Goal: Task Accomplishment & Management: Complete application form

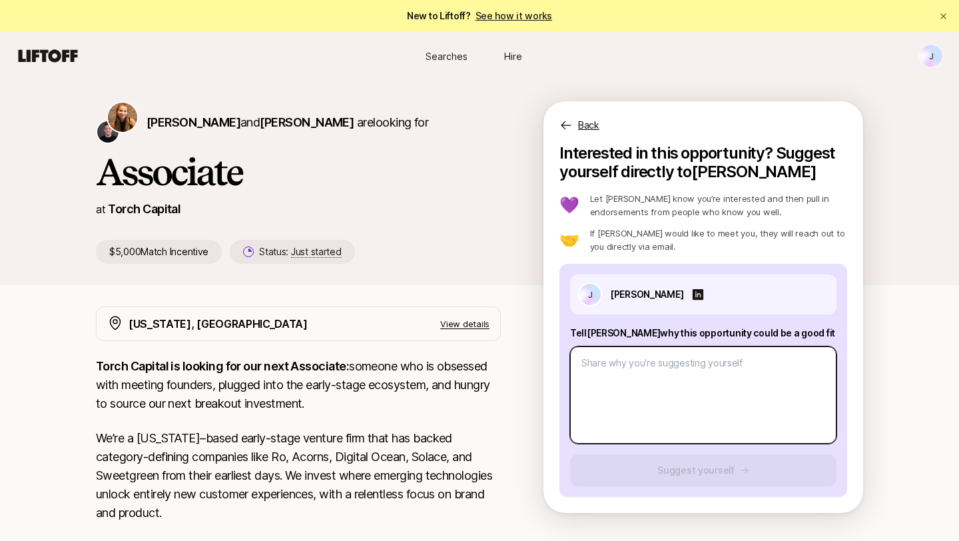
click at [639, 366] on textarea at bounding box center [703, 394] width 266 height 97
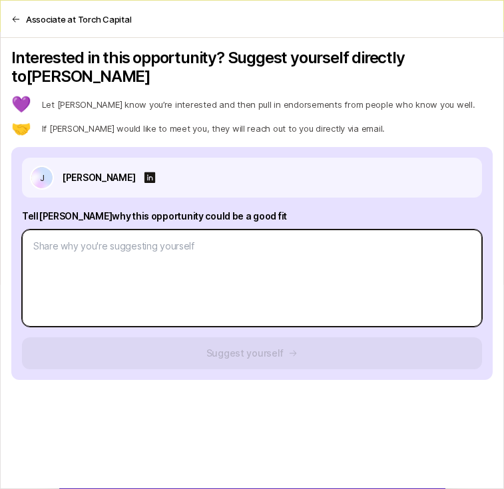
click at [102, 239] on textarea at bounding box center [252, 278] width 460 height 97
paste textarea ". Over the past year, I have spent a considerable amount of time building a fou…"
type textarea "x"
type textarea ". Over the past year, I have spent a considerable amount of time building a fou…"
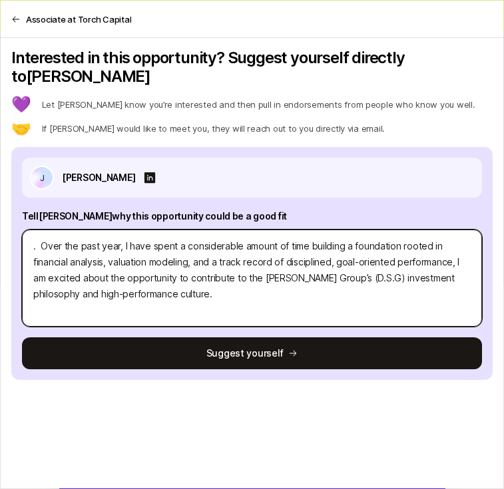
click at [40, 230] on textarea ". Over the past year, I have spent a considerable amount of time building a fou…" at bounding box center [252, 278] width 460 height 97
type textarea "x"
type textarea ". Over the past year, I have spent a considerable amount of time building a fou…"
type textarea "x"
type textarea ".Over the past year, I have spent a considerable amount of time building a foun…"
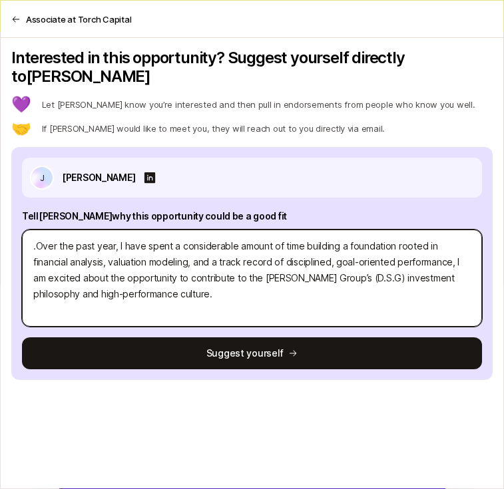
type textarea "x"
type textarea "Over the past year, I have spent a considerable amount of time building a found…"
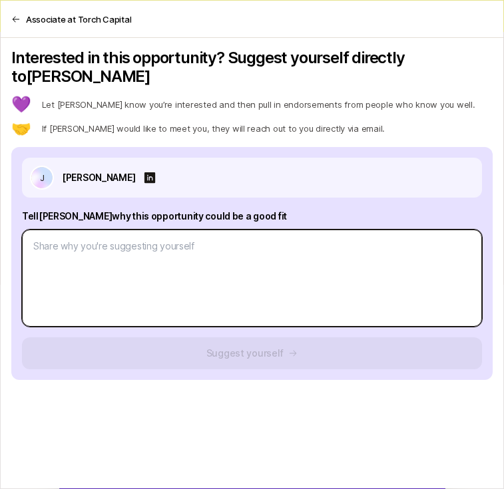
click at [154, 240] on textarea at bounding box center [252, 278] width 460 height 97
paste textarea ". Over the past year, I have spent a considerable amount of time building a fou…"
type textarea "x"
type textarea ". Over the past year, I have spent a considerable amount of time building a fou…"
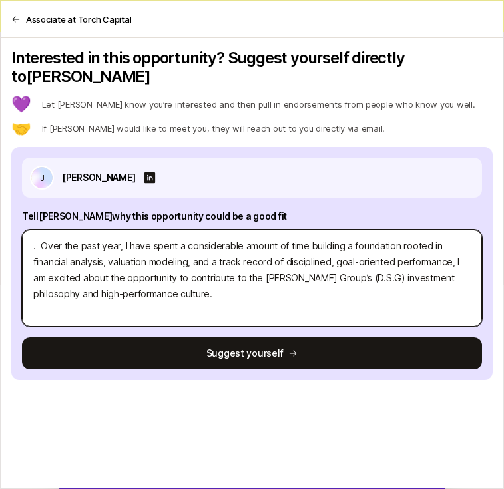
drag, startPoint x: 370, startPoint y: 260, endPoint x: 244, endPoint y: 257, distance: 125.9
click at [244, 257] on textarea ". Over the past year, I have spent a considerable amount of time building a fou…" at bounding box center [252, 278] width 460 height 97
type textarea "x"
type textarea ". Over the past year, I have spent a considerable amount of time building a fou…"
type textarea "x"
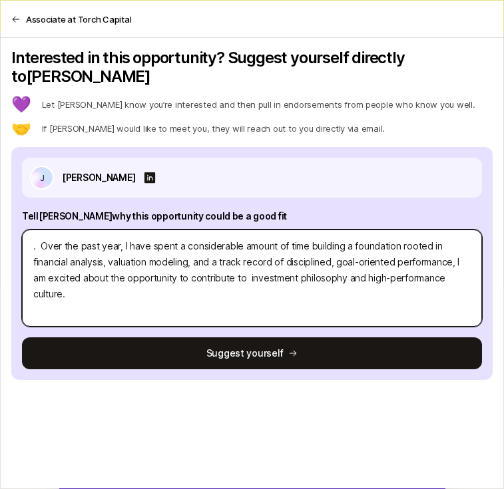
type textarea ". Over the past year, I have spent a considerable amount of time building a fou…"
type textarea "x"
type textarea ". Over the past year, I have spent a considerable amount of time building a fou…"
type textarea "x"
type textarea ". Over the past year, I have spent a considerable amount of time building a fou…"
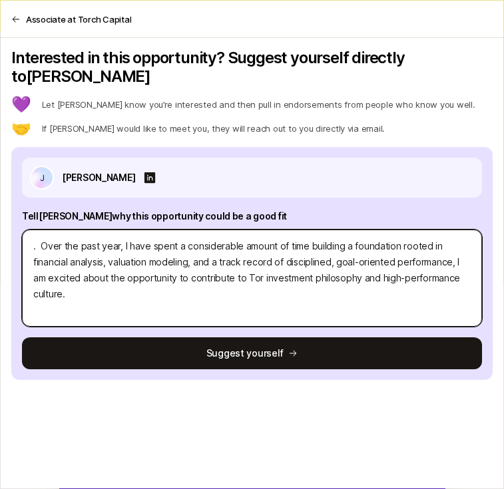
type textarea "x"
type textarea ". Over the past year, I have spent a considerable amount of time building a fou…"
type textarea "x"
type textarea ". Over the past year, I have spent a considerable amount of time building a fou…"
type textarea "x"
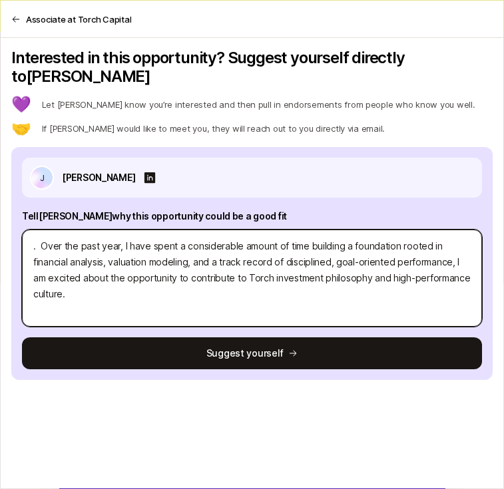
type textarea ". Over the past year, I have spent a considerable amount of time building a fou…"
type textarea "x"
type textarea ". Over the past year, I have spent a considerable amount of time building a fou…"
type textarea "x"
type textarea ". Over the past year, I have spent a considerable amount of time building a fou…"
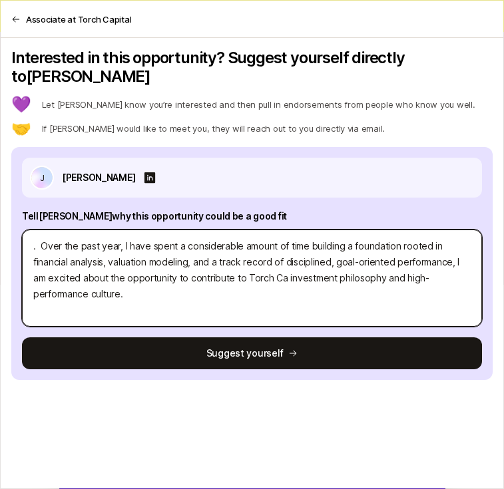
type textarea "x"
type textarea ". Over the past year, I have spent a considerable amount of time building a fou…"
type textarea "x"
type textarea ". Over the past year, I have spent a considerable amount of time building a fou…"
type textarea "x"
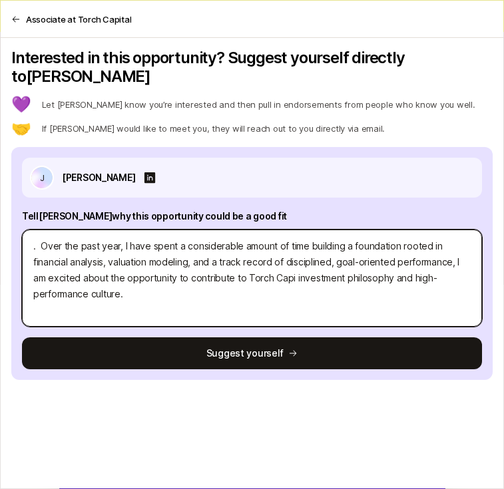
type textarea ". Over the past year, I have spent a considerable amount of time building a fou…"
type textarea "x"
type textarea ". Over the past year, I have spent a considerable amount of time building a fou…"
type textarea "x"
type textarea ". Over the past year, I have spent a considerable amount of time building a fou…"
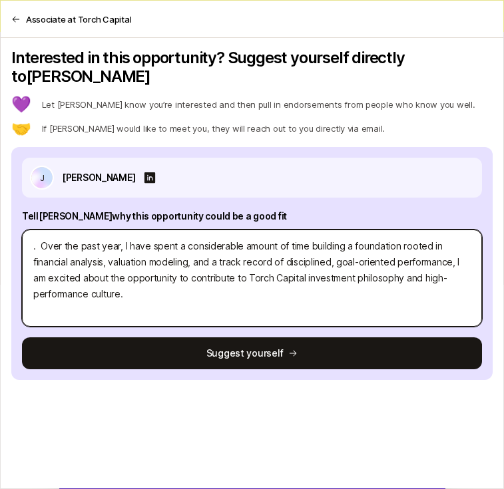
type textarea "x"
type textarea ". Over the past year, I have spent a considerable amount of time building a fou…"
type textarea "x"
type textarea ". Over the past year, I have spent a considerable amount of time building a fou…"
click at [38, 230] on textarea ". Over the past year, I have spent a considerable amount of time building a fou…" at bounding box center [252, 278] width 460 height 97
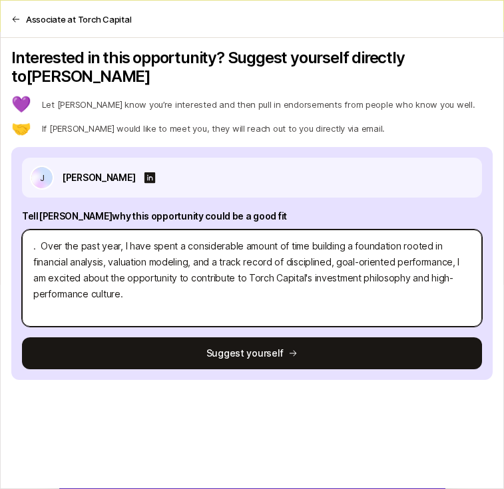
type textarea "x"
type textarea ". Over the past year, I have spent a considerable amount of time building a fou…"
type textarea "x"
type textarea "Over the past year, I have spent a considerable amount of time building a found…"
click at [119, 283] on textarea "Over the past year, I have spent a considerable amount of time building a found…" at bounding box center [252, 278] width 460 height 97
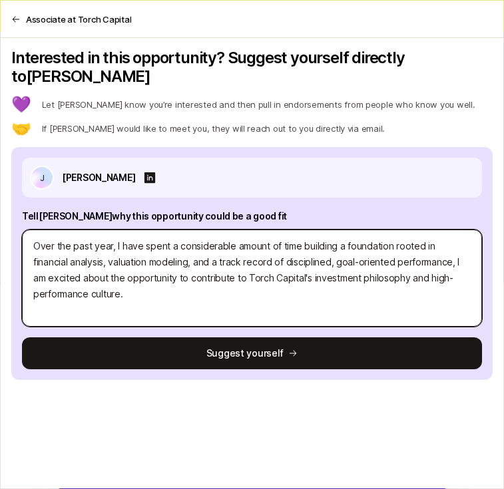
type textarea "x"
type textarea "Over the past year, I have spent a considerable amount of time building a found…"
paste textarea "Recently, I have been working rigorously to sharpen my investing and analytical…"
type textarea "x"
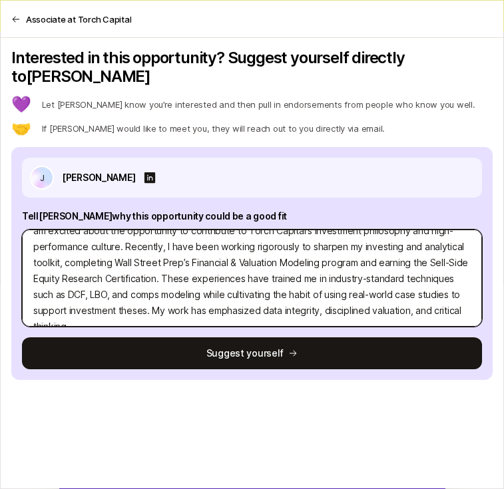
scroll to position [48, 0]
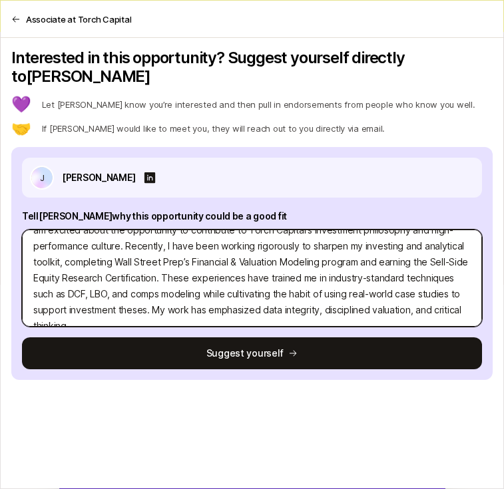
type textarea "Over the past year, I have spent a considerable amount of time building a found…"
type textarea "x"
type textarea "Over the past year, I have spent a considerable amount of time building a found…"
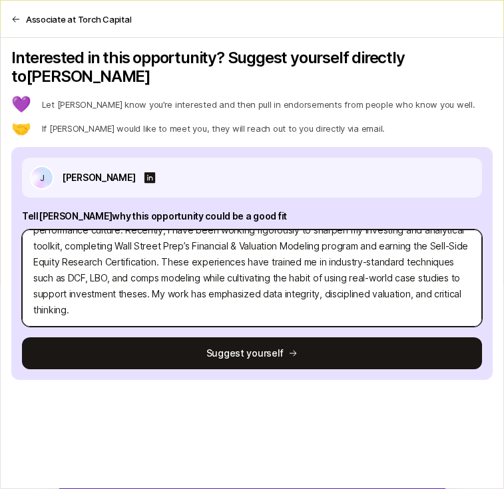
type textarea "x"
type textarea "Over the past year, I have spent a considerable amount of time building a found…"
paste textarea "My MBA from the University of Florida and along with my finance concentration f…"
type textarea "x"
type textarea "Over the past year, I have spent a considerable amount of time building a found…"
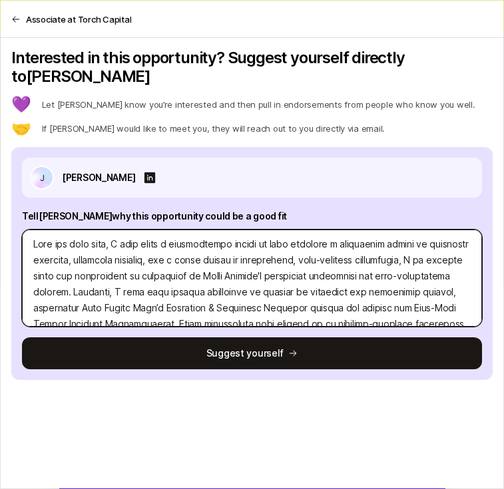
scroll to position [4, 0]
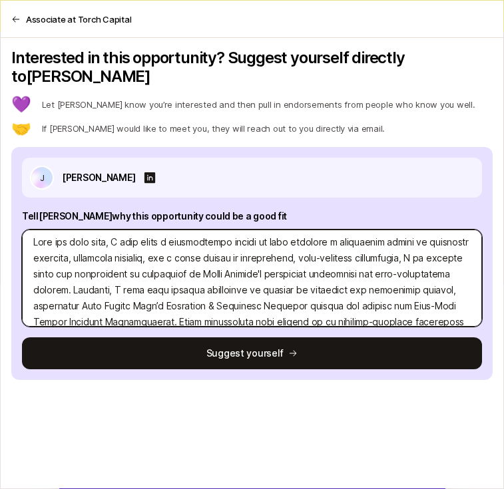
click at [69, 272] on textarea at bounding box center [252, 278] width 460 height 97
type textarea "x"
type textarea "Over the past year, I have spent a considerable amount of time building a found…"
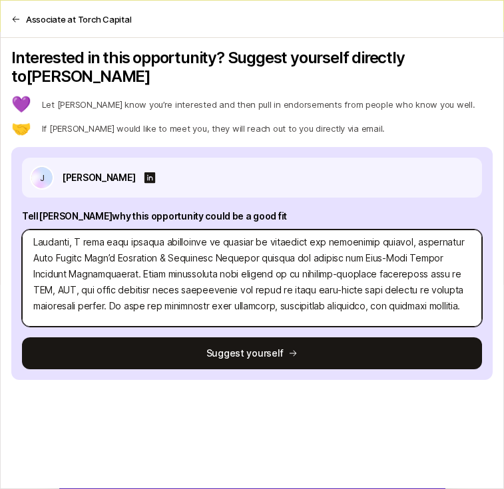
type textarea "x"
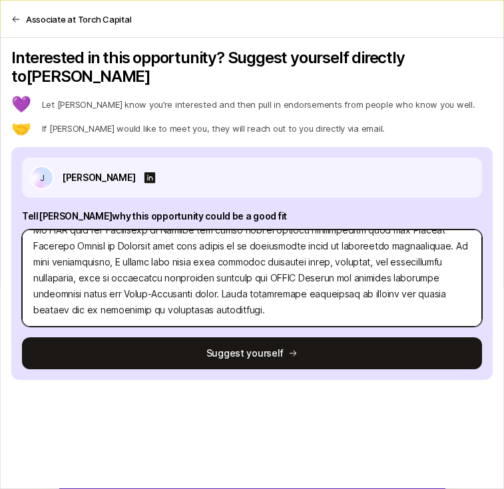
scroll to position [5, 0]
type textarea "Over the past year, I have spent a considerable amount of time building a found…"
click at [248, 298] on textarea at bounding box center [252, 278] width 460 height 97
type textarea "x"
type textarea "Over the past year, I have spent a considerable amount of time building a found…"
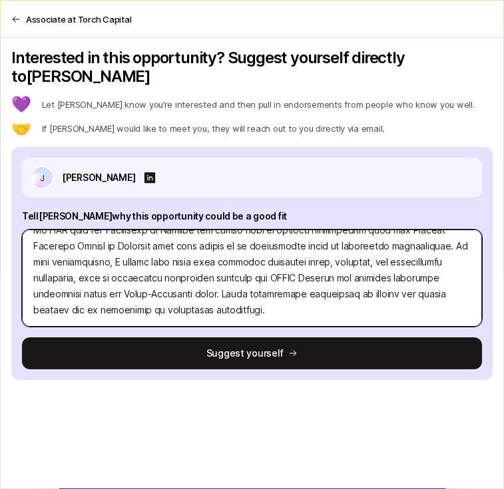
scroll to position [224, 0]
type textarea "x"
type textarea "Over the past year, I have spent a considerable amount of time building a found…"
type textarea "x"
type textarea "Over the past year, I have spent a considerable amount of time building a found…"
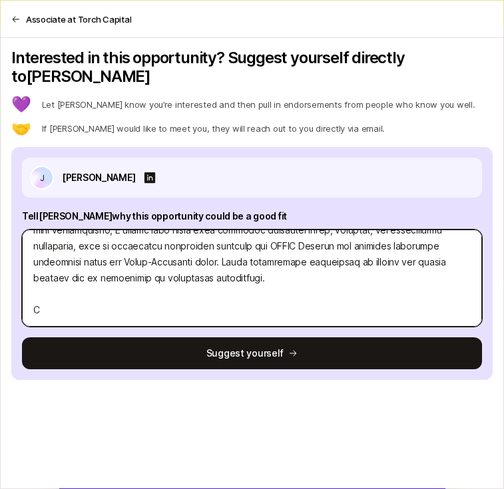
type textarea "x"
type textarea "Over the past year, I have spent a considerable amount of time building a found…"
type textarea "x"
type textarea "Over the past year, I have spent a considerable amount of time building a found…"
type textarea "x"
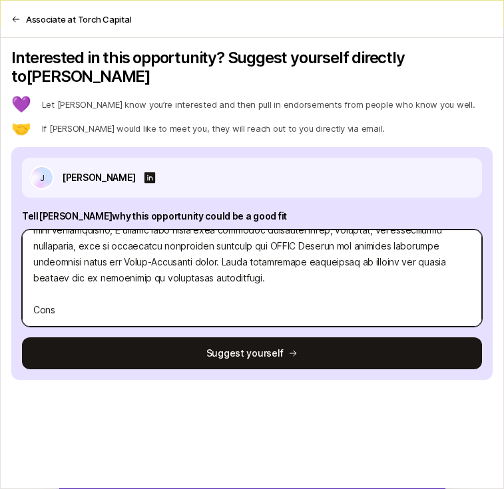
type textarea "Over the past year, I have spent a considerable amount of time building a found…"
type textarea "x"
type textarea "Over the past year, I have spent a considerable amount of time building a found…"
type textarea "x"
type textarea "Over the past year, I have spent a considerable amount of time building a found…"
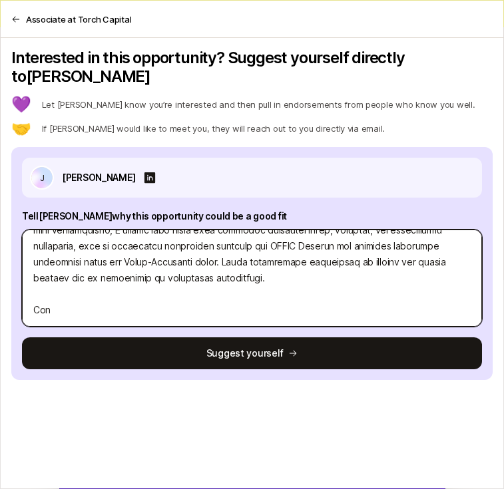
type textarea "x"
type textarea "Over the past year, I have spent a considerable amount of time building a found…"
type textarea "x"
type textarea "Over the past year, I have spent a considerable amount of time building a found…"
type textarea "x"
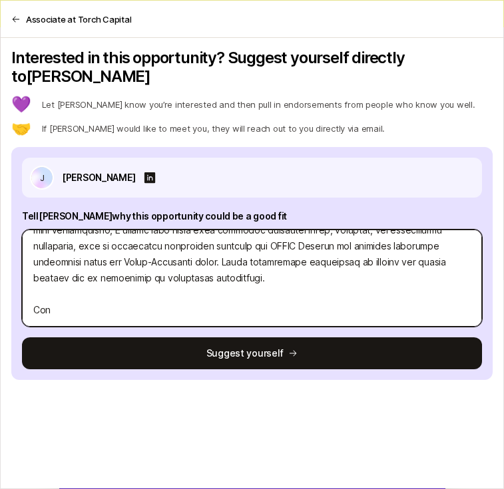
type textarea "Over the past year, I have spent a considerable amount of time building a found…"
type textarea "x"
type textarea "Over the past year, I have spent a considerable amount of time building a found…"
type textarea "x"
type textarea "Over the past year, I have spent a considerable amount of time building a found…"
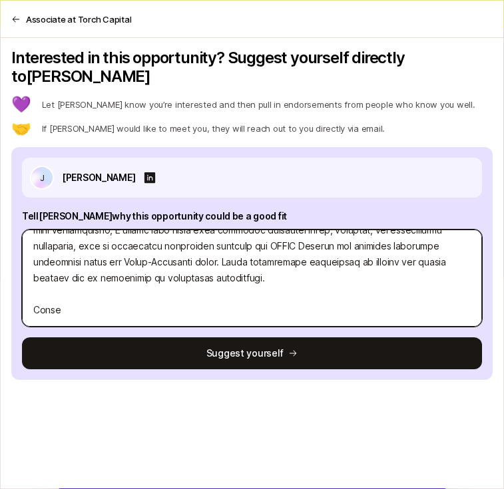
type textarea "x"
type textarea "Over the past year, I have spent a considerable amount of time building a found…"
type textarea "x"
type textarea "Over the past year, I have spent a considerable amount of time building a found…"
type textarea "x"
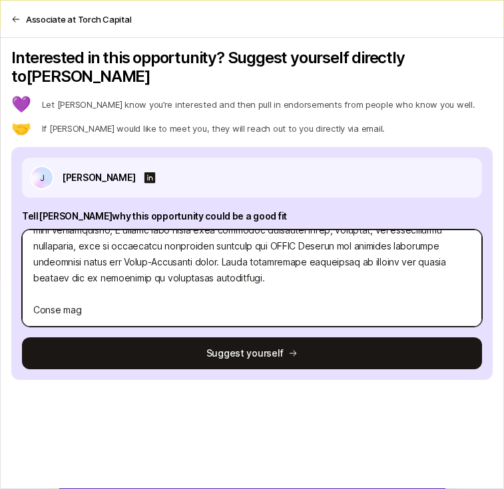
type textarea "Over the past year, I have spent a considerable amount of time building a found…"
type textarea "x"
type textarea "Over the past year, I have spent a considerable amount of time building a found…"
type textarea "x"
type textarea "Over the past year, I have spent a considerable amount of time building a found…"
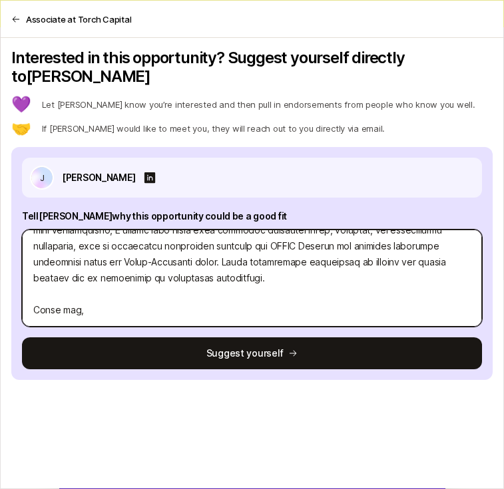
scroll to position [256, 0]
type textarea "x"
type textarea "Over the past year, I have spent a considerable amount of time building a found…"
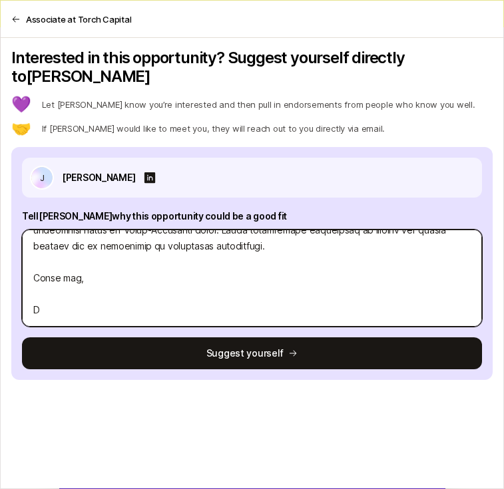
type textarea "x"
type textarea "Over the past year, I have spent a considerable amount of time building a found…"
type textarea "x"
type textarea "Over the past year, I have spent a considerable amount of time building a found…"
type textarea "x"
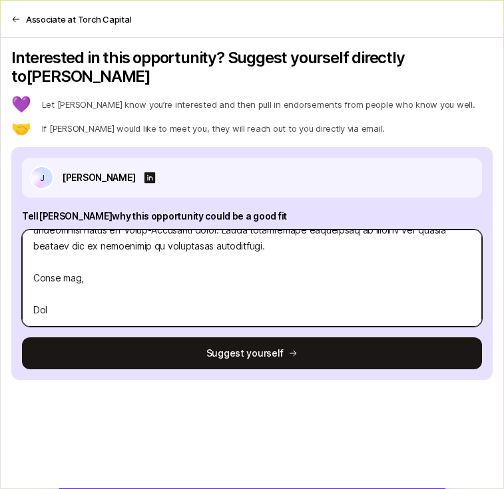
type textarea "Over the past year, I have spent a considerable amount of time building a found…"
type textarea "x"
type textarea "Over the past year, I have spent a considerable amount of time building a found…"
type textarea "x"
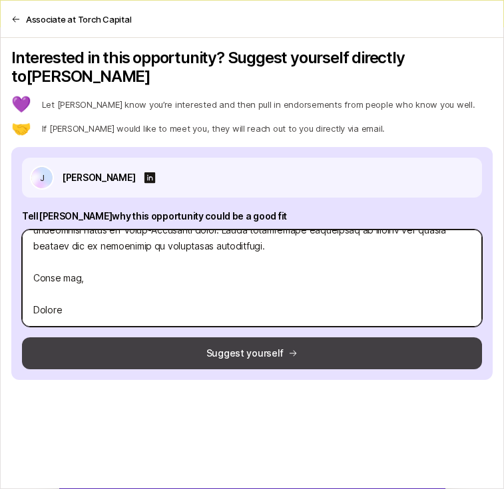
type textarea "Over the past year, I have spent a considerable amount of time building a found…"
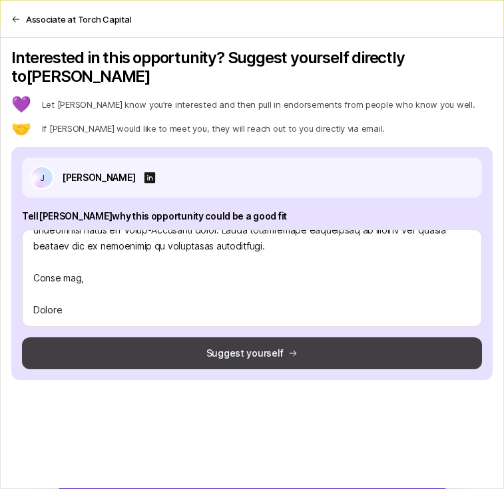
click at [275, 343] on button "Suggest yourself" at bounding box center [252, 354] width 460 height 32
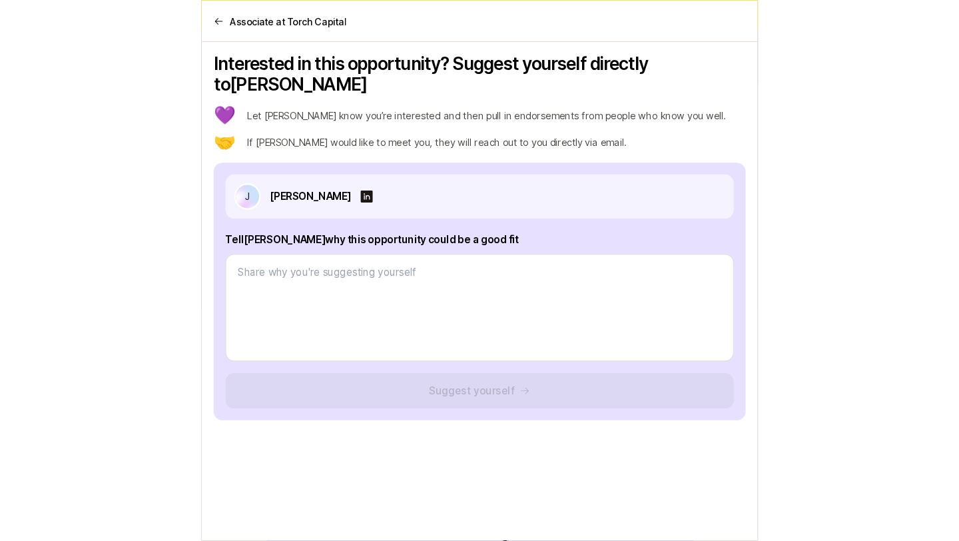
scroll to position [0, 0]
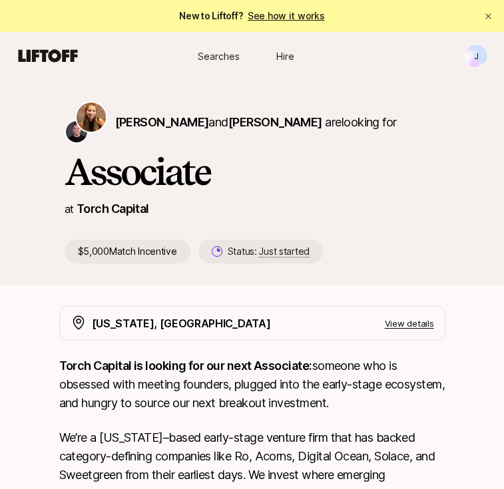
type textarea "x"
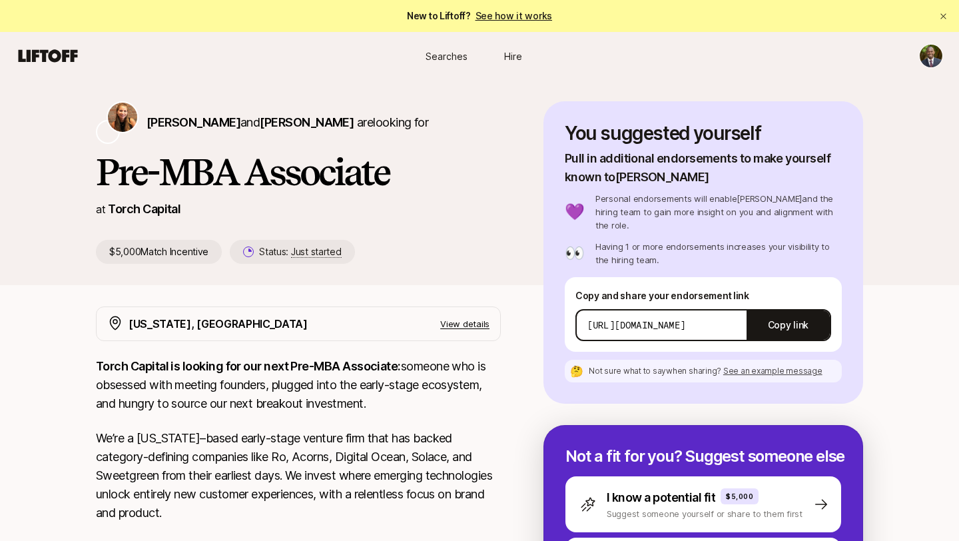
click at [455, 57] on span "Searches" at bounding box center [446, 56] width 42 height 14
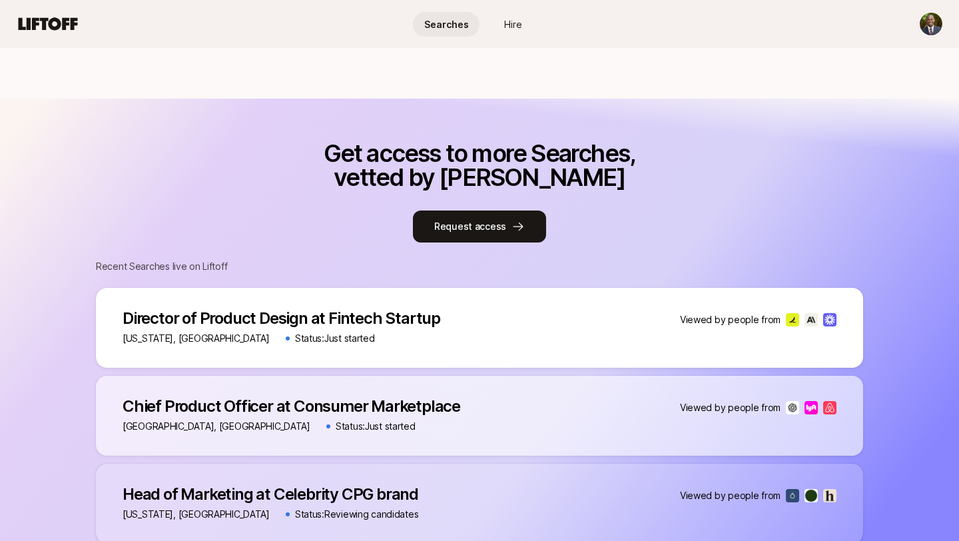
scroll to position [846, 0]
